Goal: Information Seeking & Learning: Learn about a topic

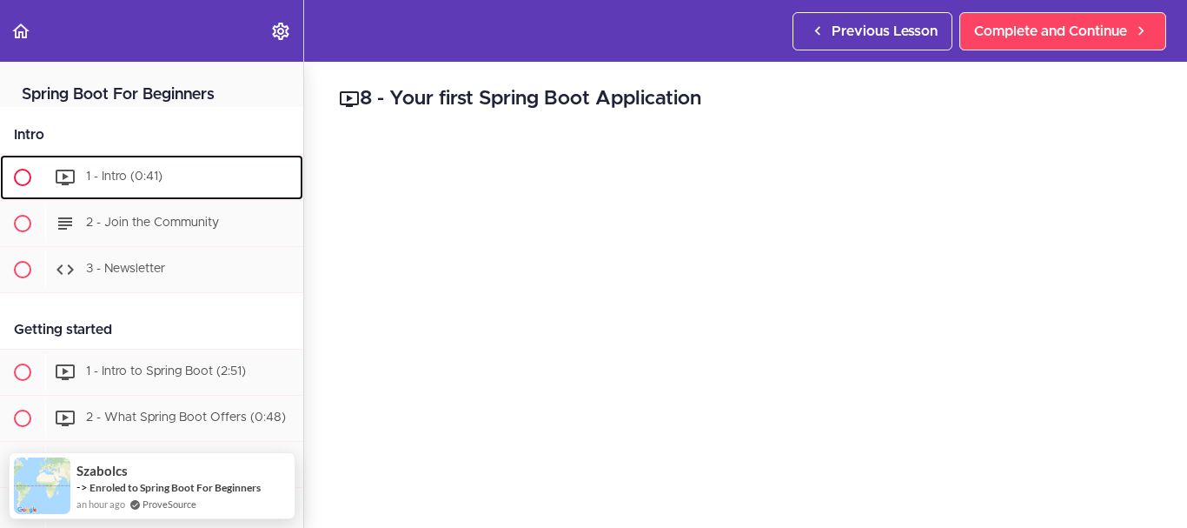
click at [107, 185] on div "1 - Intro (0:41)" at bounding box center [174, 177] width 258 height 38
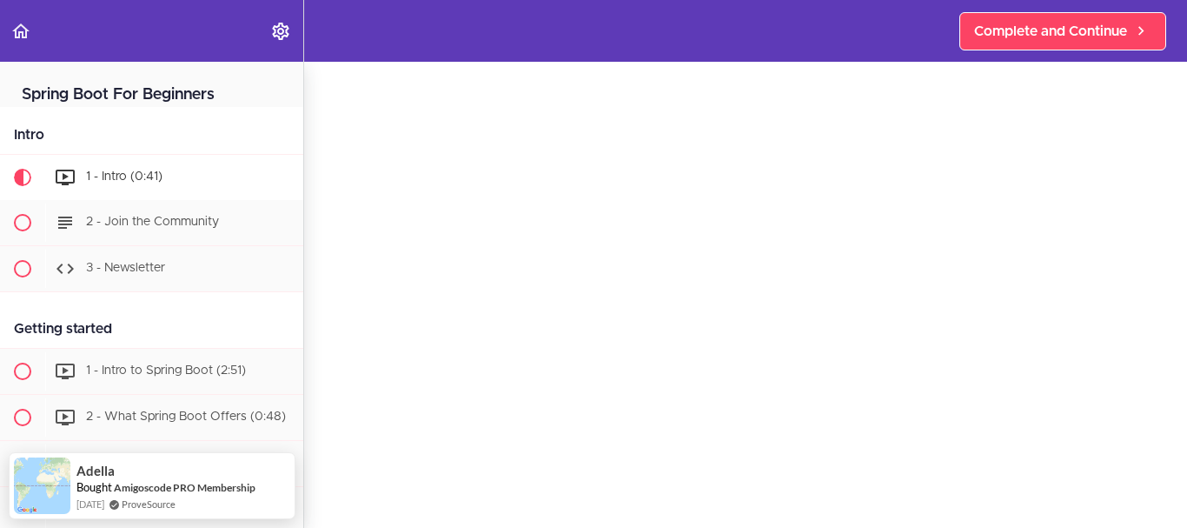
scroll to position [58, 0]
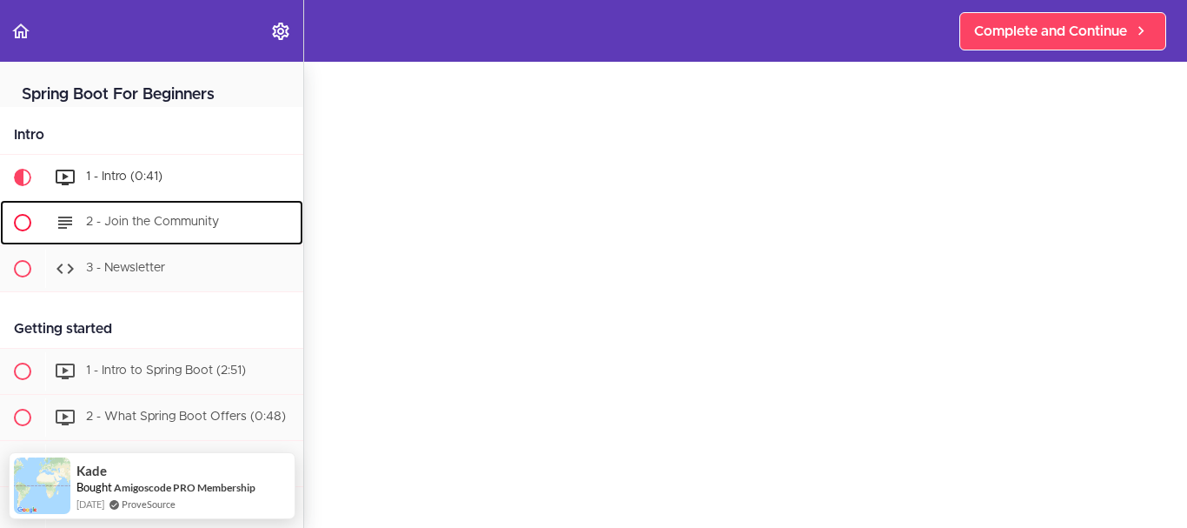
click at [17, 218] on span at bounding box center [22, 222] width 17 height 17
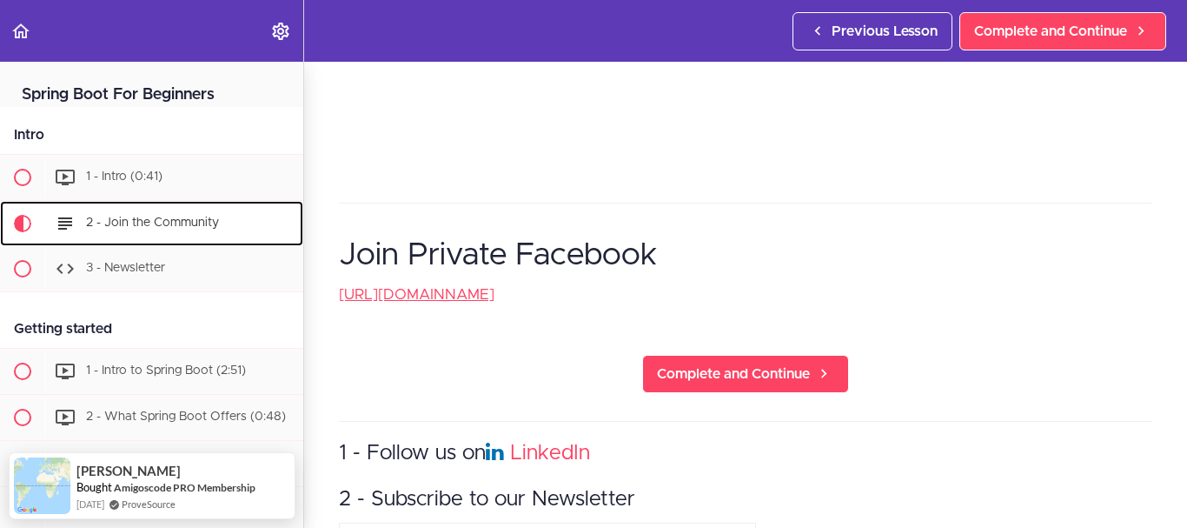
scroll to position [683, 0]
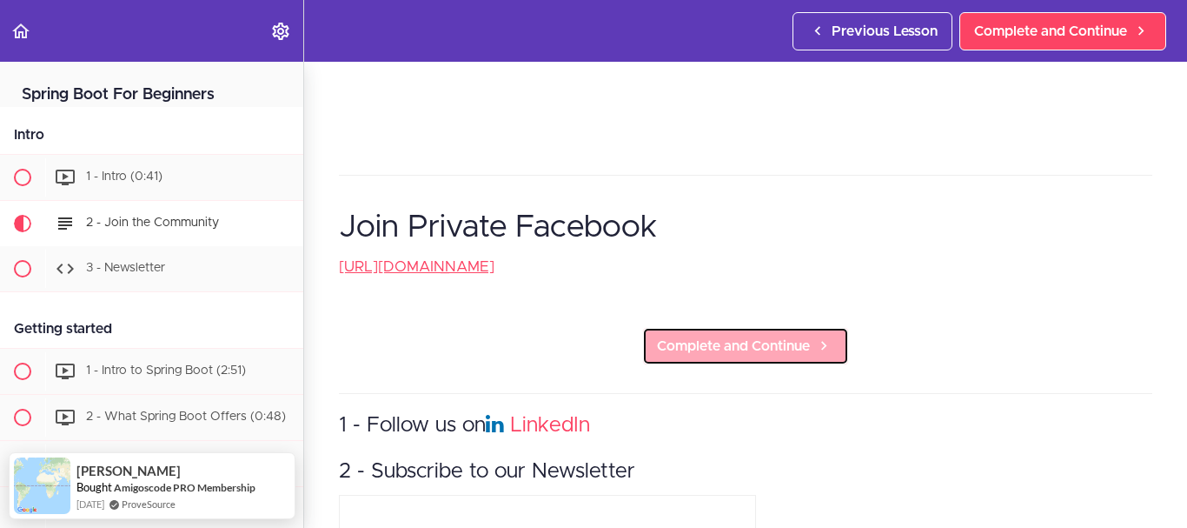
click at [681, 360] on link "Complete and Continue" at bounding box center [745, 346] width 207 height 38
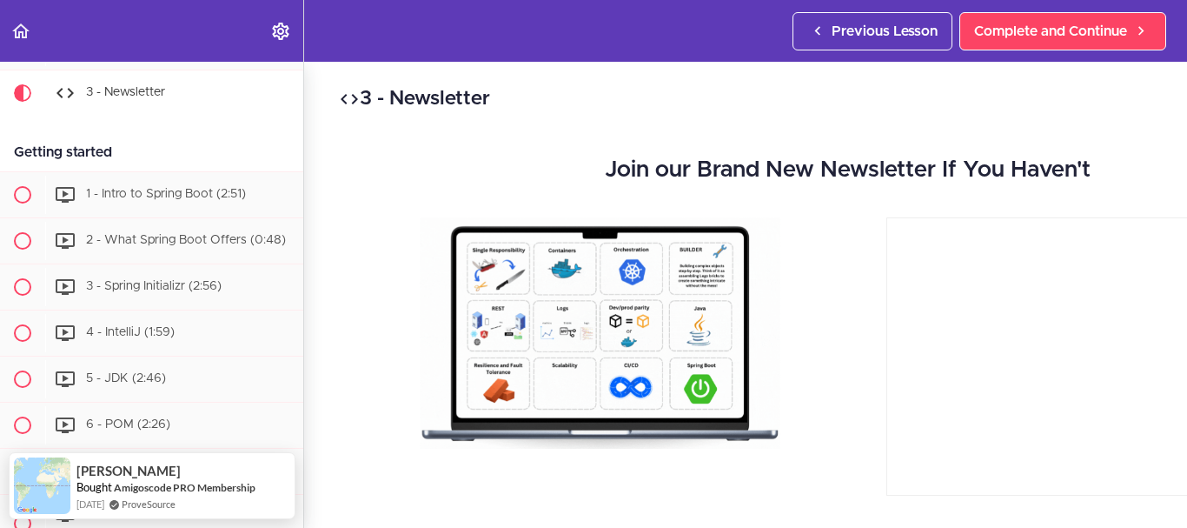
click at [843, 319] on div at bounding box center [599, 332] width 495 height 231
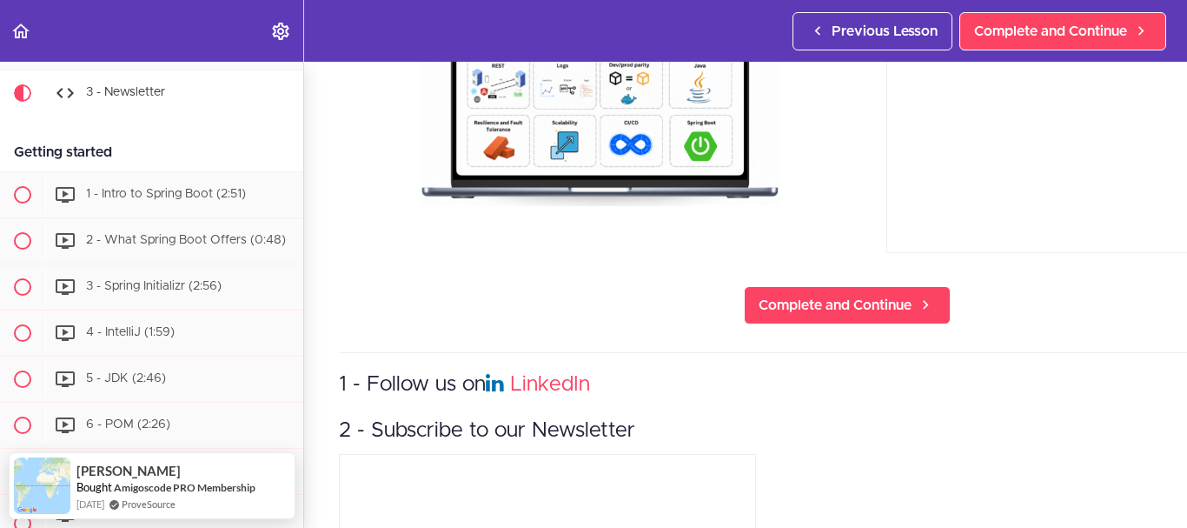
scroll to position [255, 0]
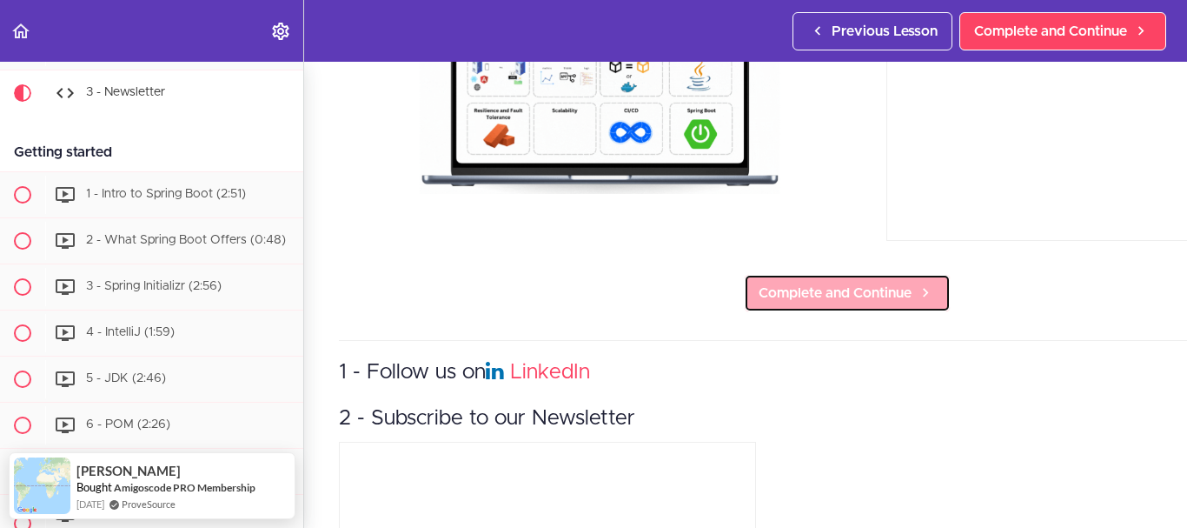
click at [857, 289] on span "Complete and Continue" at bounding box center [835, 292] width 153 height 21
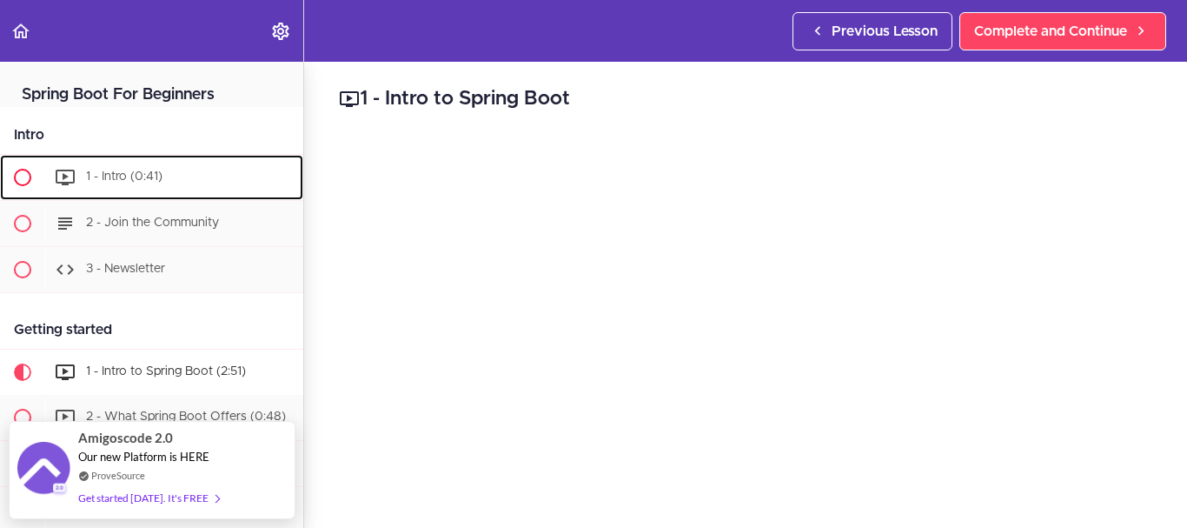
click at [132, 174] on span "1 - Intro (0:41)" at bounding box center [124, 176] width 76 height 12
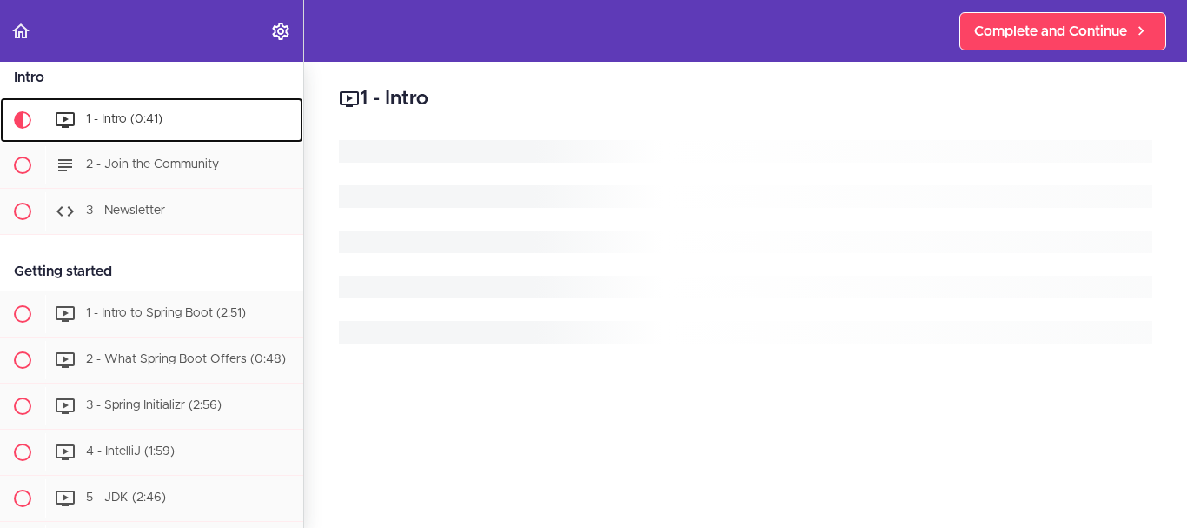
scroll to position [89, 0]
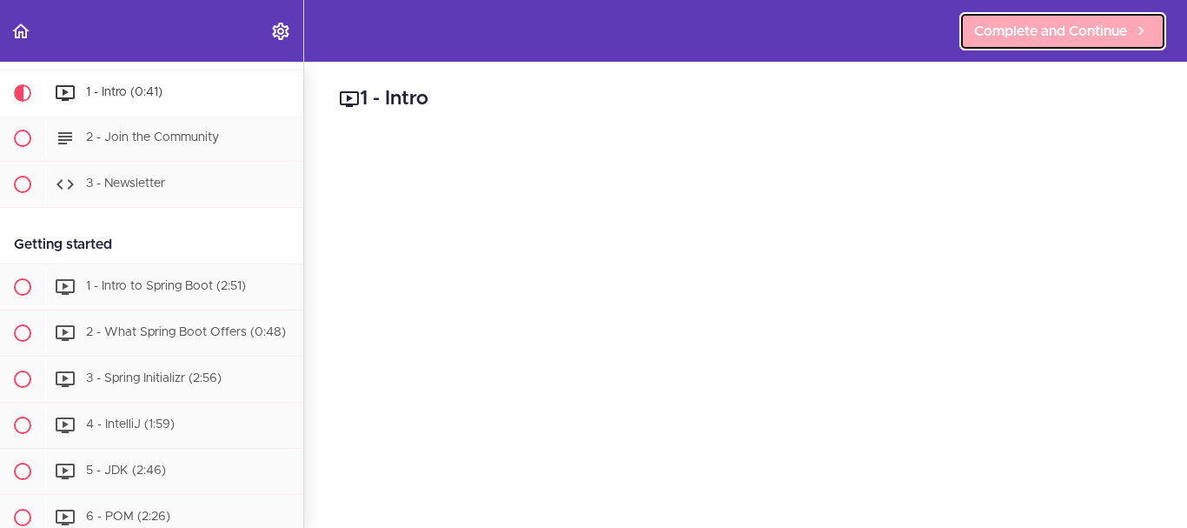
click at [993, 31] on span "Complete and Continue" at bounding box center [1050, 31] width 153 height 21
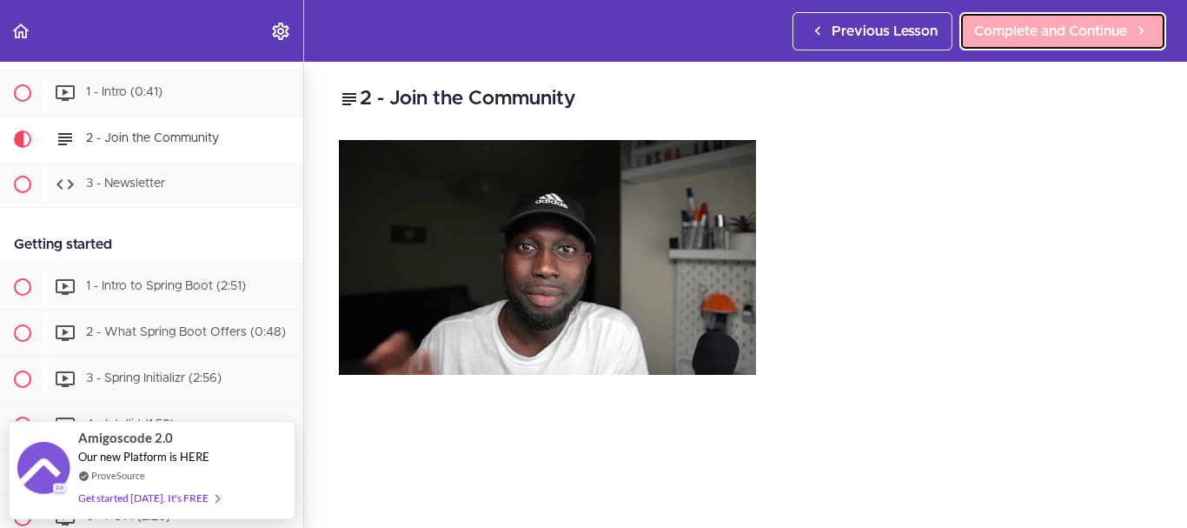
scroll to position [139, 0]
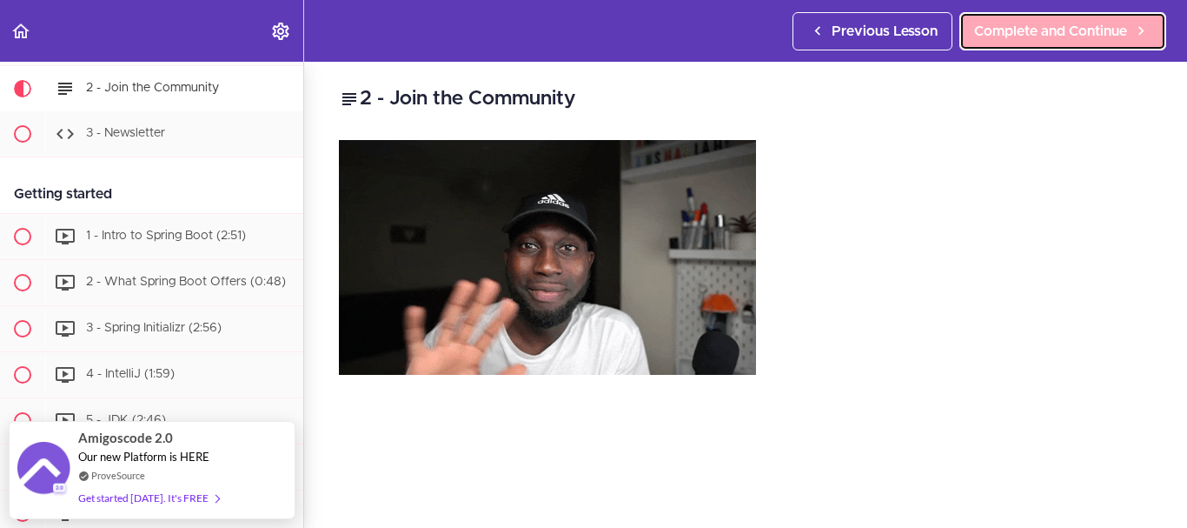
click at [993, 31] on span "Complete and Continue" at bounding box center [1050, 31] width 153 height 21
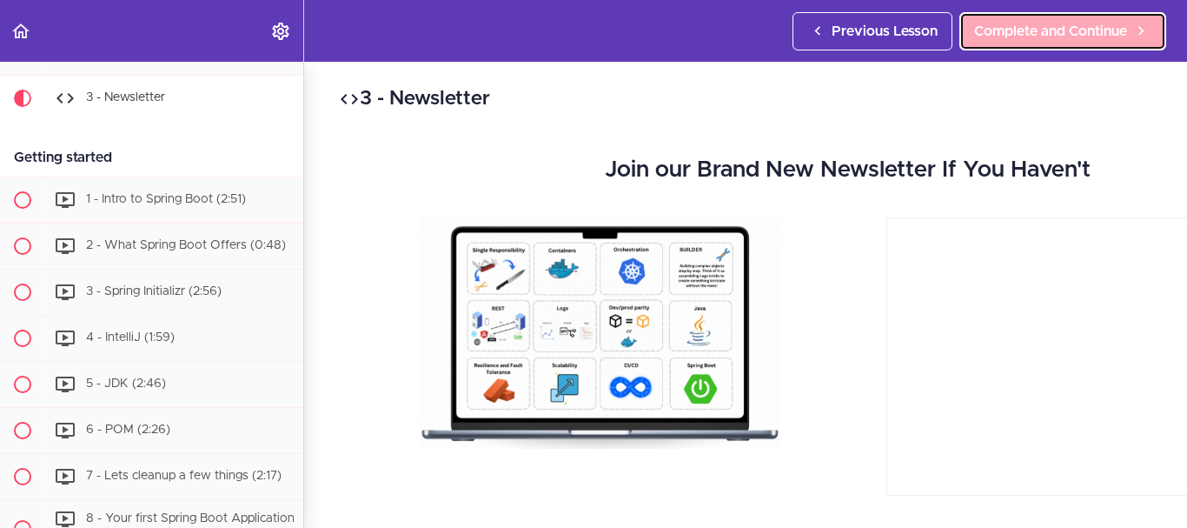
scroll to position [185, 0]
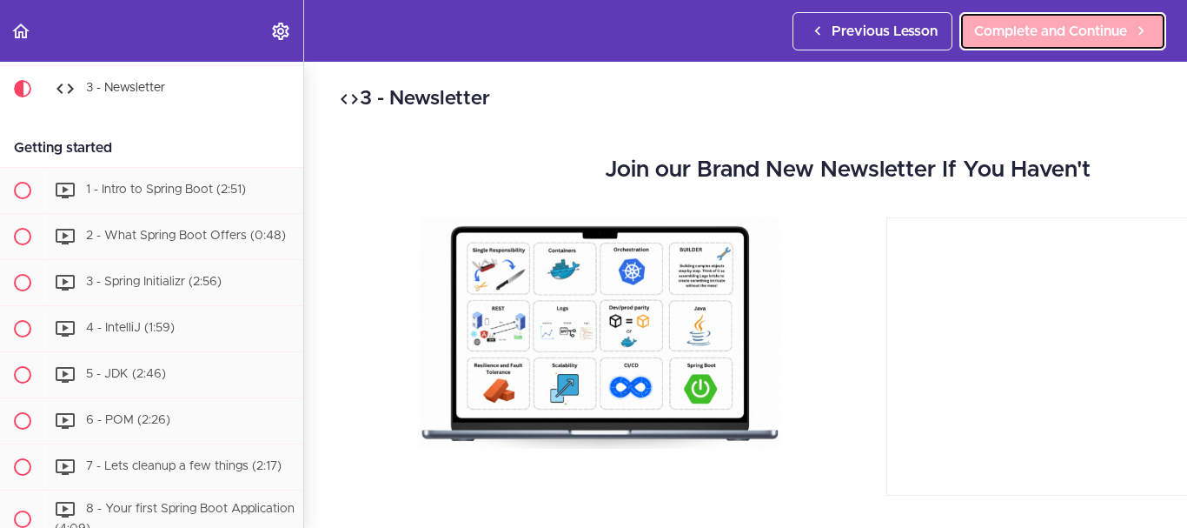
click at [993, 31] on span "Complete and Continue" at bounding box center [1050, 31] width 153 height 21
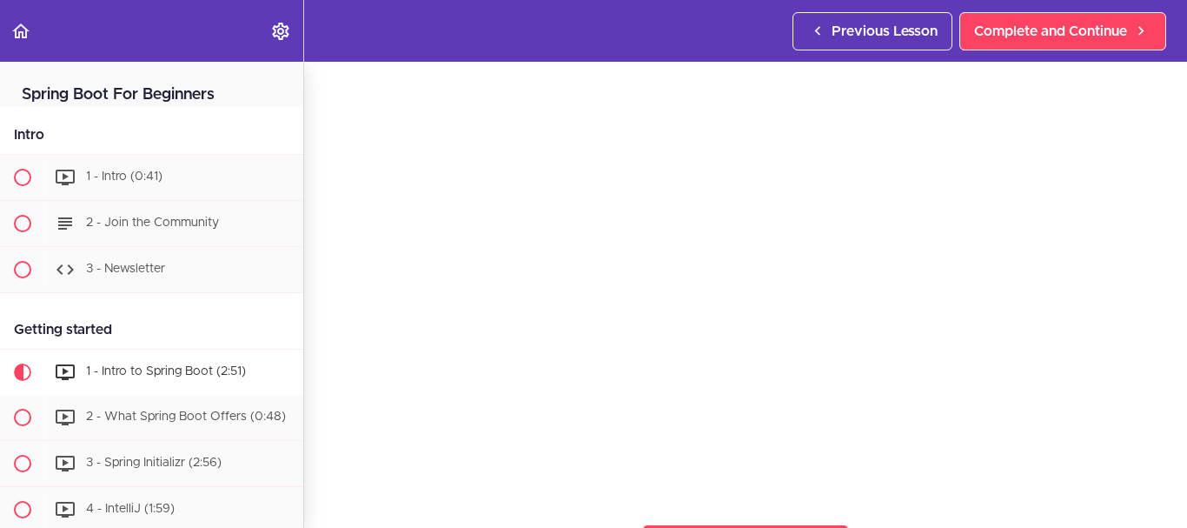
scroll to position [145, 0]
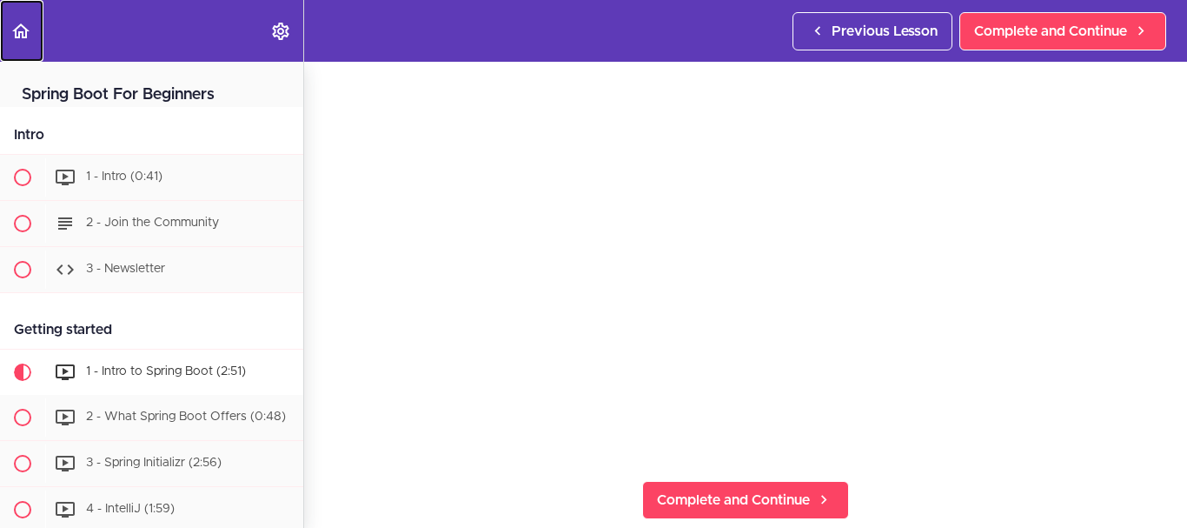
click at [26, 18] on link "Back to course curriculum" at bounding box center [21, 31] width 43 height 62
